Goal: Register for event/course

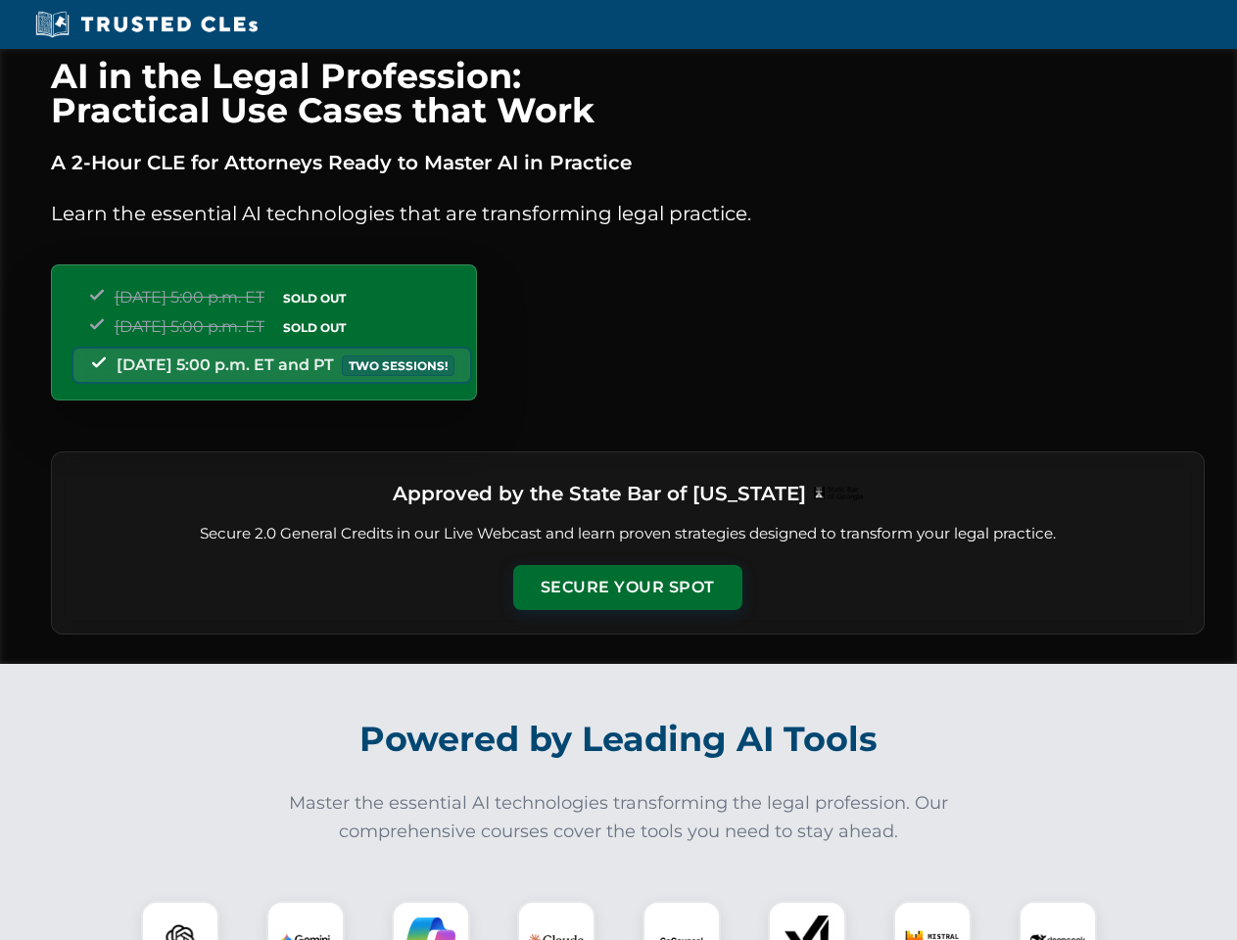
click at [627, 588] on button "Secure Your Spot" at bounding box center [627, 587] width 229 height 45
click at [180, 920] on img at bounding box center [180, 940] width 57 height 57
